Goal: Task Accomplishment & Management: Manage account settings

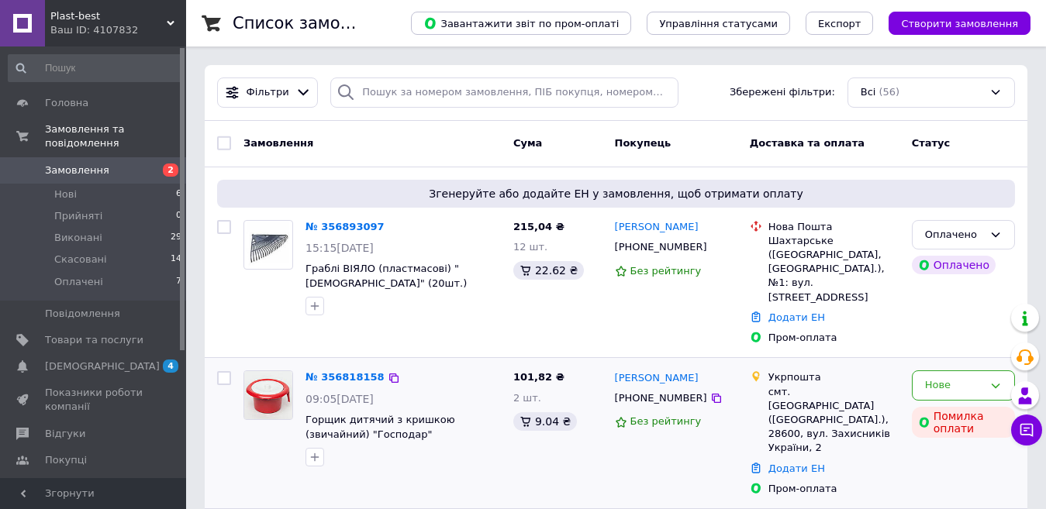
click at [451, 413] on span "Горщик дитячий з кришкою (звичайний) "Господар"" at bounding box center [402, 427] width 195 height 29
click at [363, 414] on span "Горщик дитячий з кришкою (звичайний) "Господар"" at bounding box center [380, 427] width 150 height 26
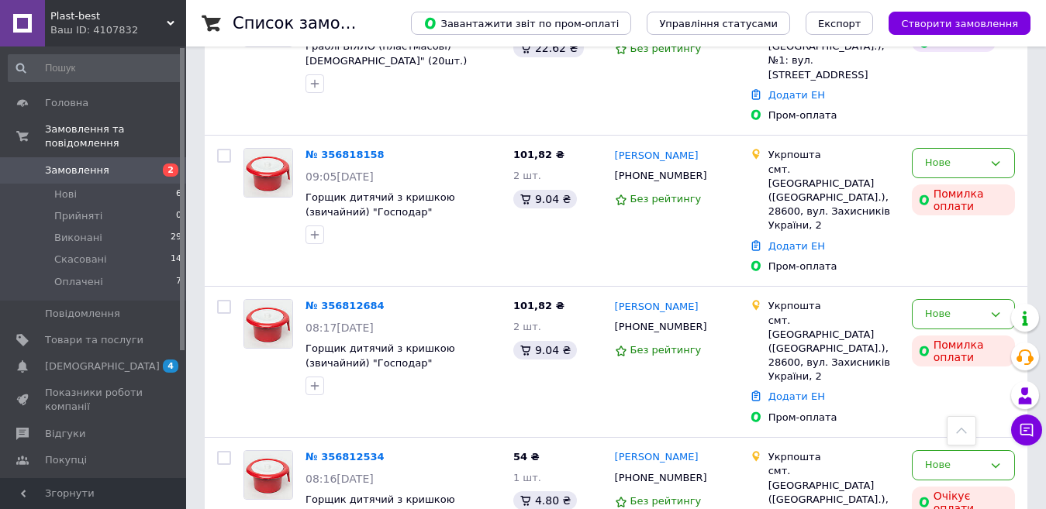
scroll to position [208, 0]
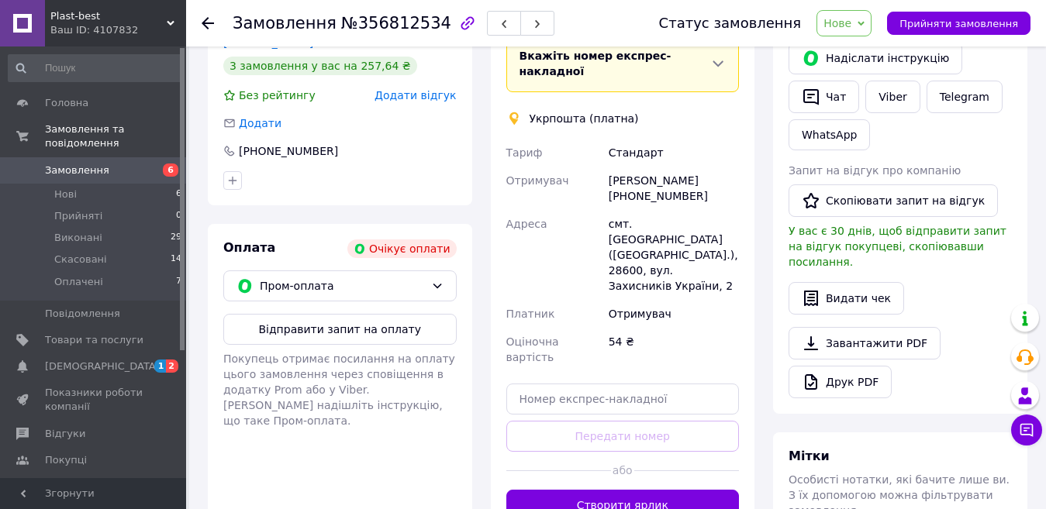
scroll to position [357, 0]
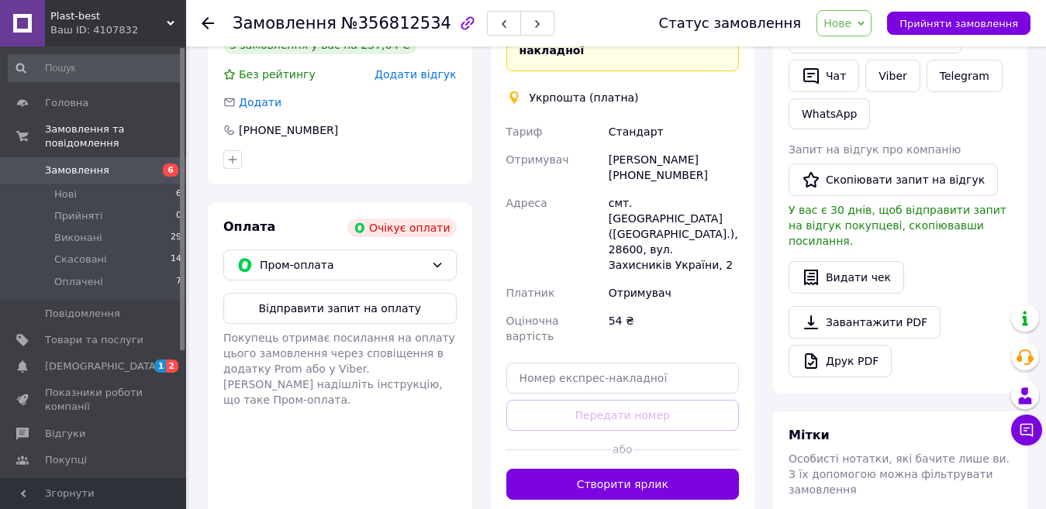
click at [128, 164] on span "Замовлення" at bounding box center [94, 171] width 98 height 14
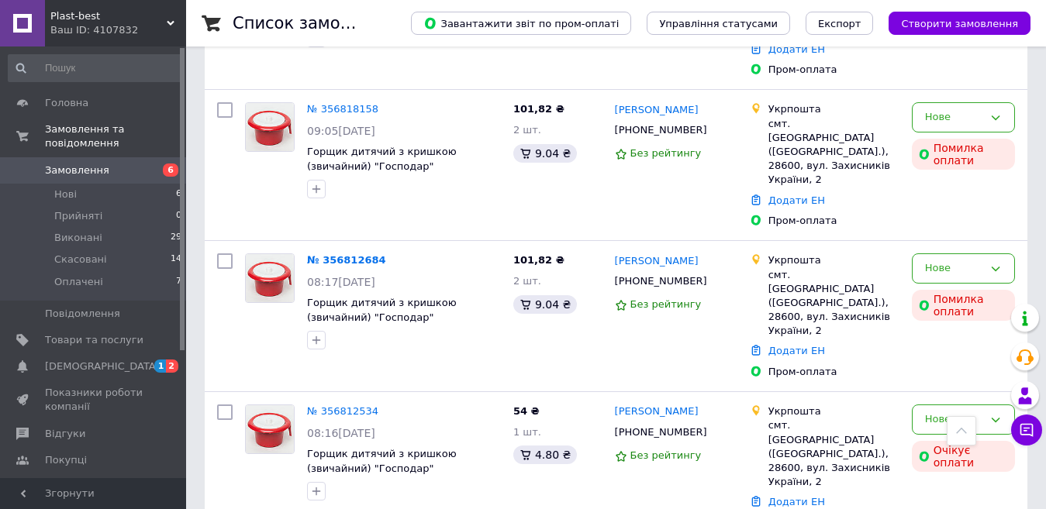
scroll to position [263, 0]
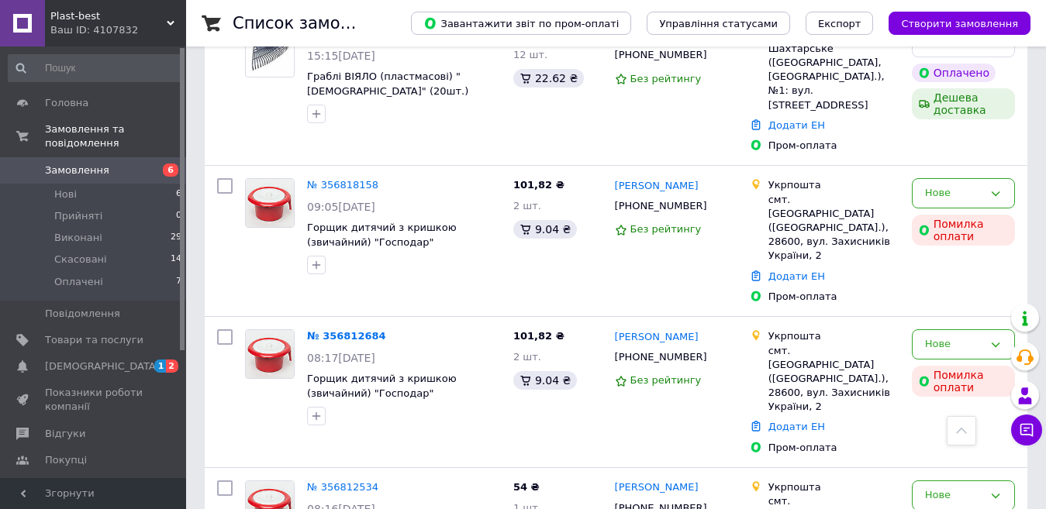
scroll to position [152, 0]
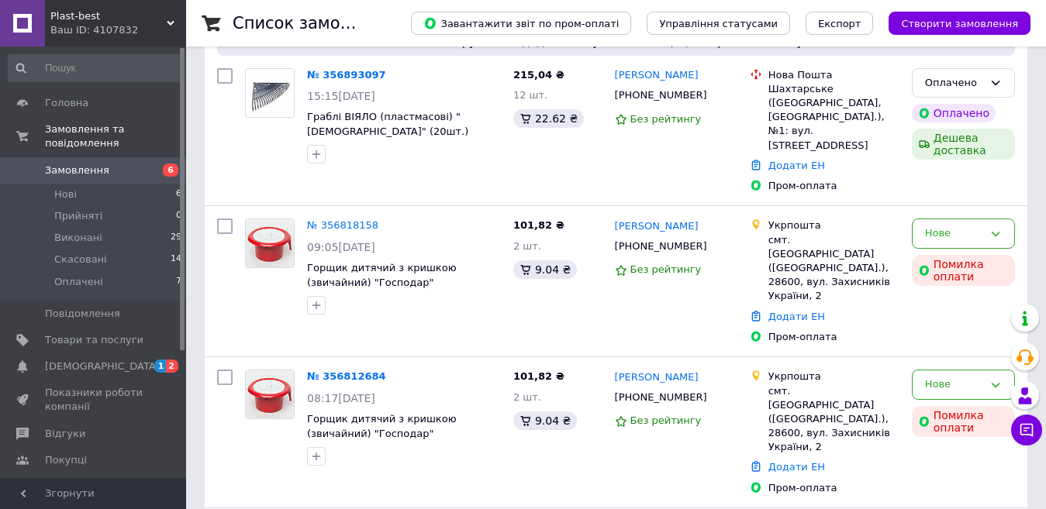
click at [154, 164] on span "6" at bounding box center [164, 171] width 43 height 14
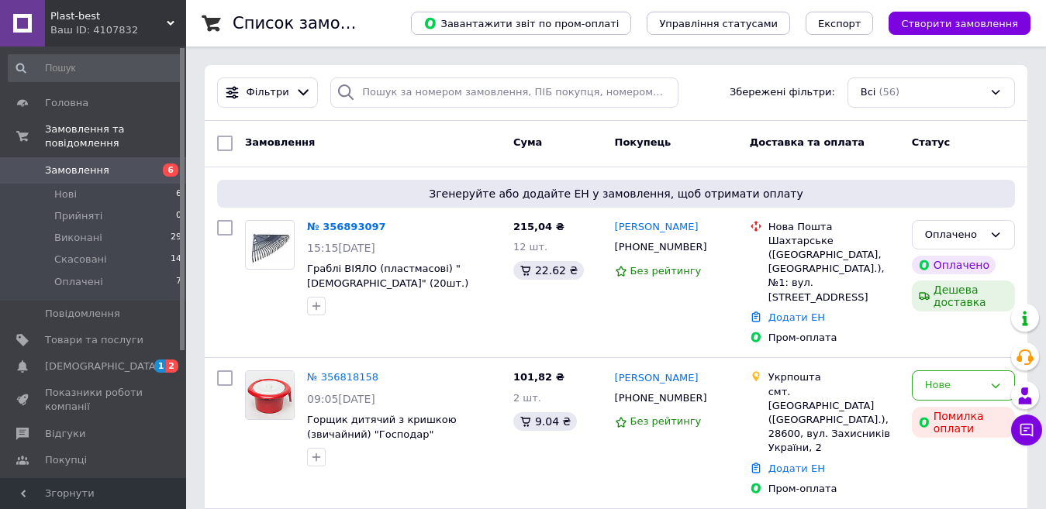
click at [167, 164] on span "6" at bounding box center [171, 170] width 16 height 13
click at [160, 360] on span "1" at bounding box center [160, 366] width 12 height 13
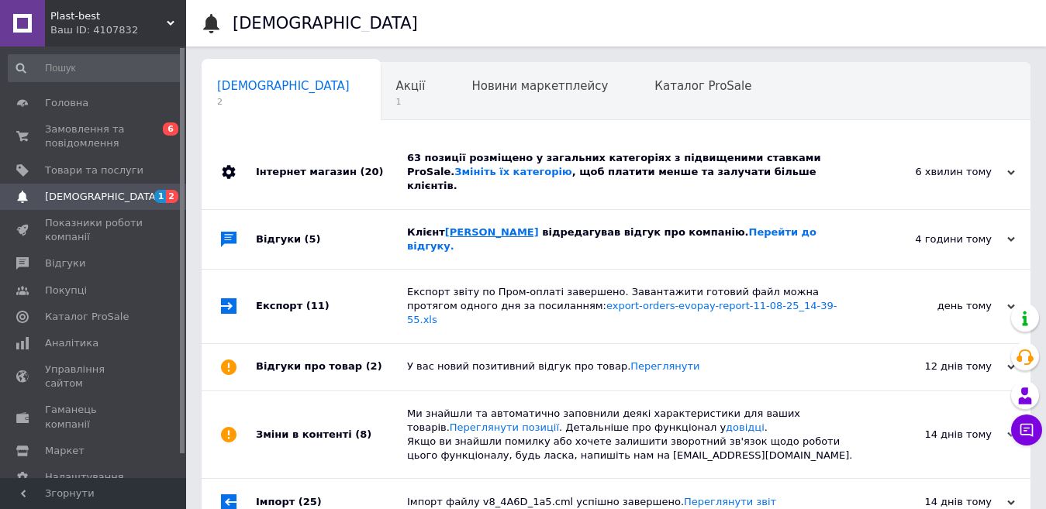
click at [463, 226] on link "[PERSON_NAME]" at bounding box center [492, 232] width 94 height 12
